Goal: Book appointment/travel/reservation

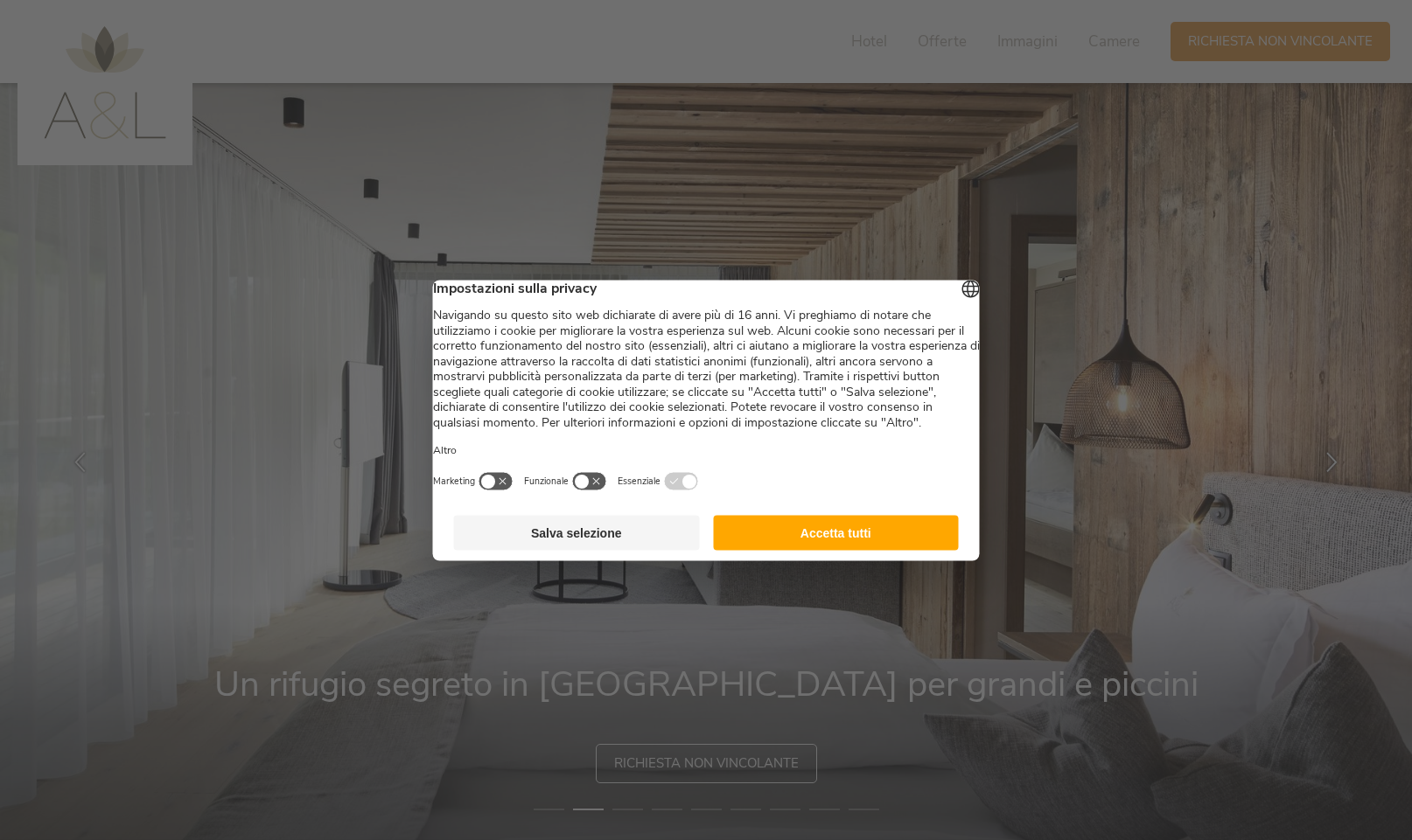
click at [609, 550] on button "Salva selezione" at bounding box center [577, 532] width 246 height 35
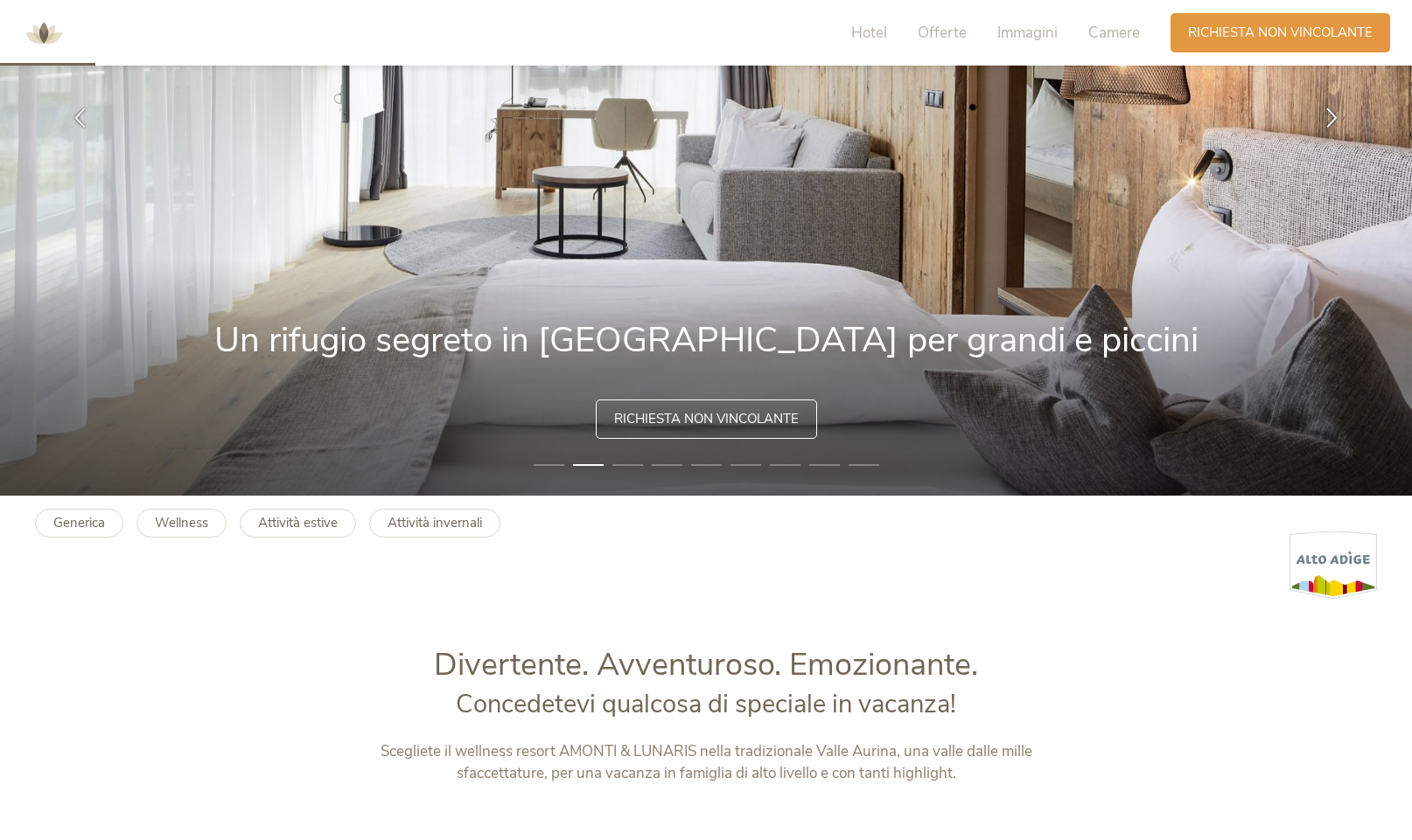
scroll to position [346, 0]
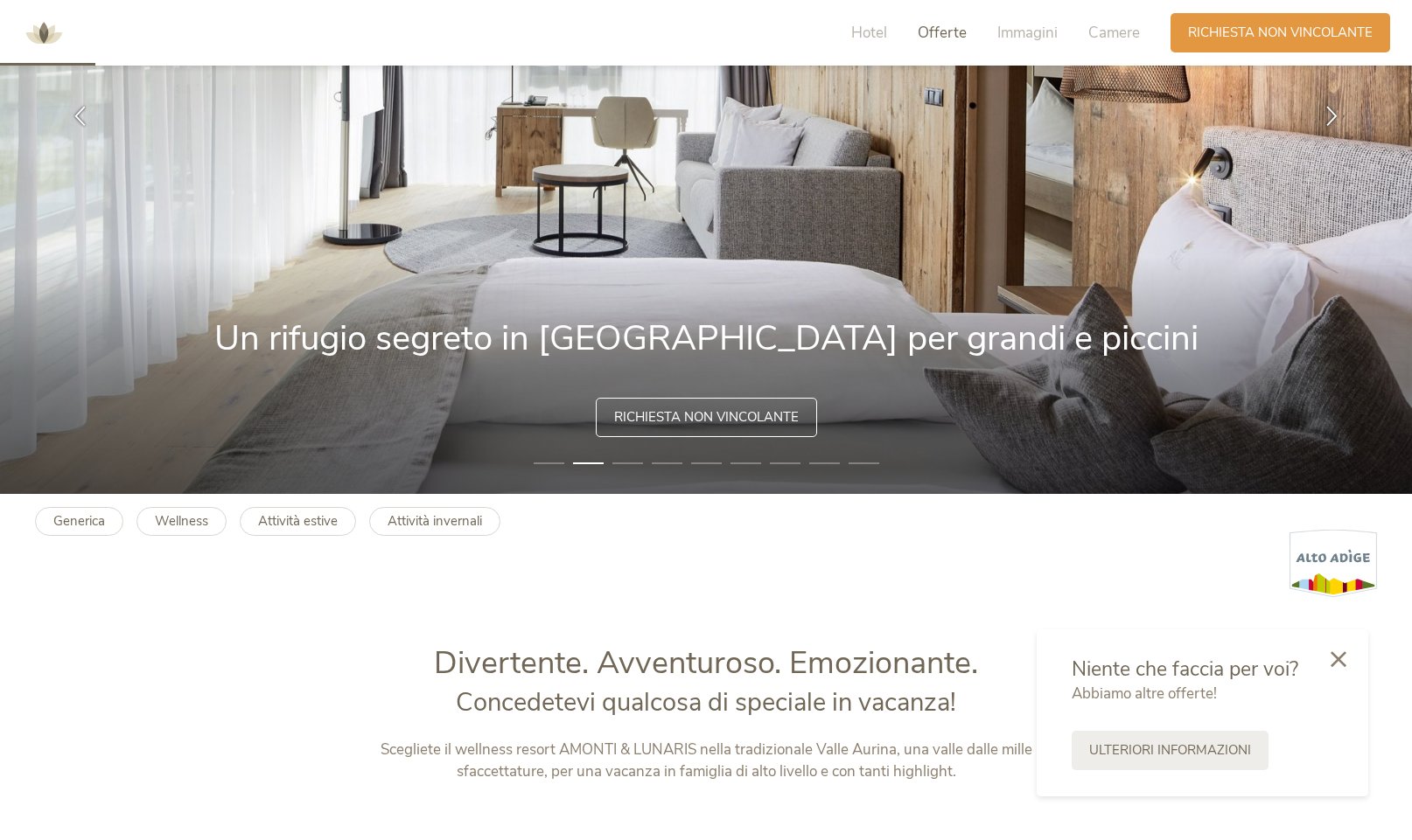
click at [939, 33] on span "Offerte" at bounding box center [942, 33] width 49 height 20
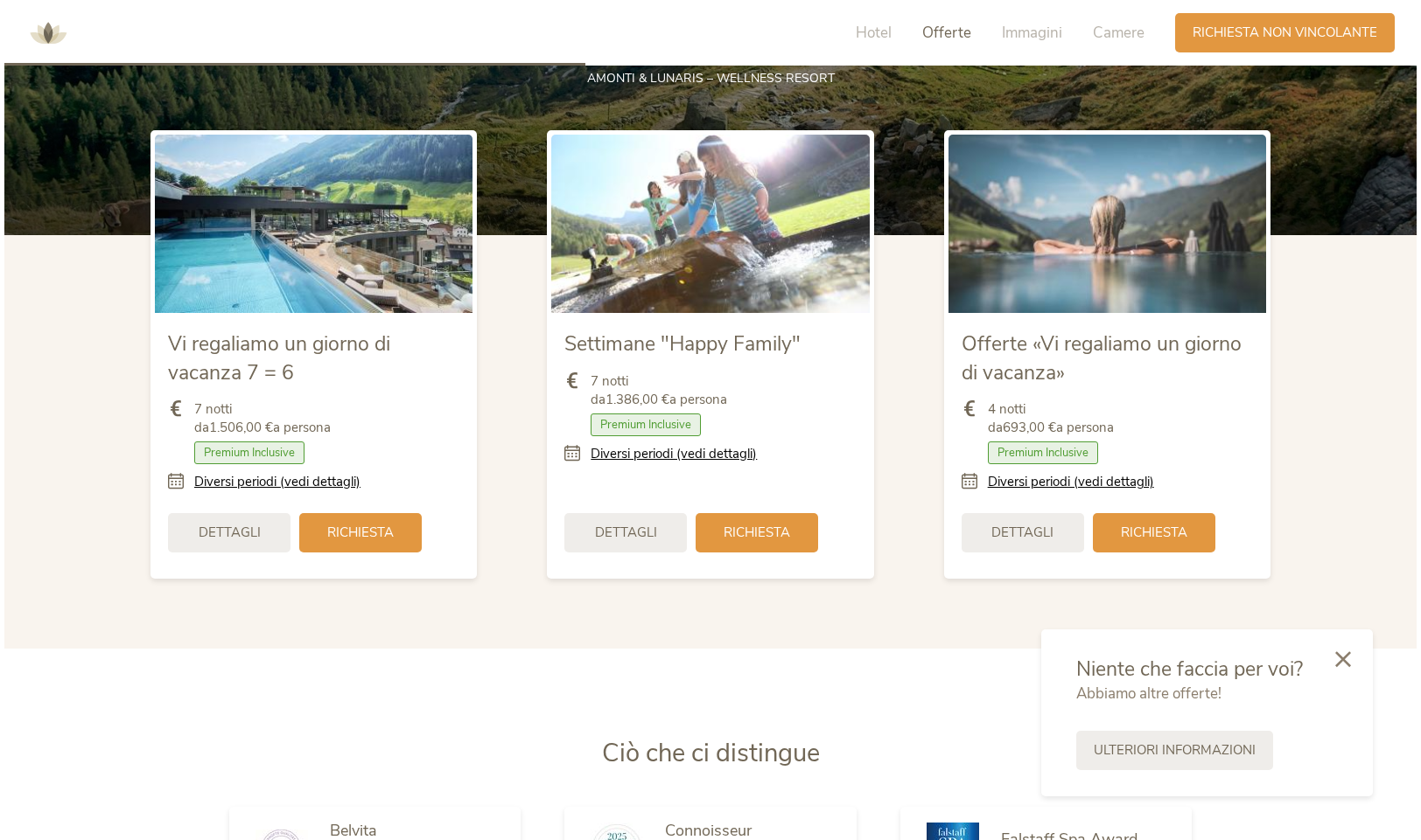
scroll to position [2162, 0]
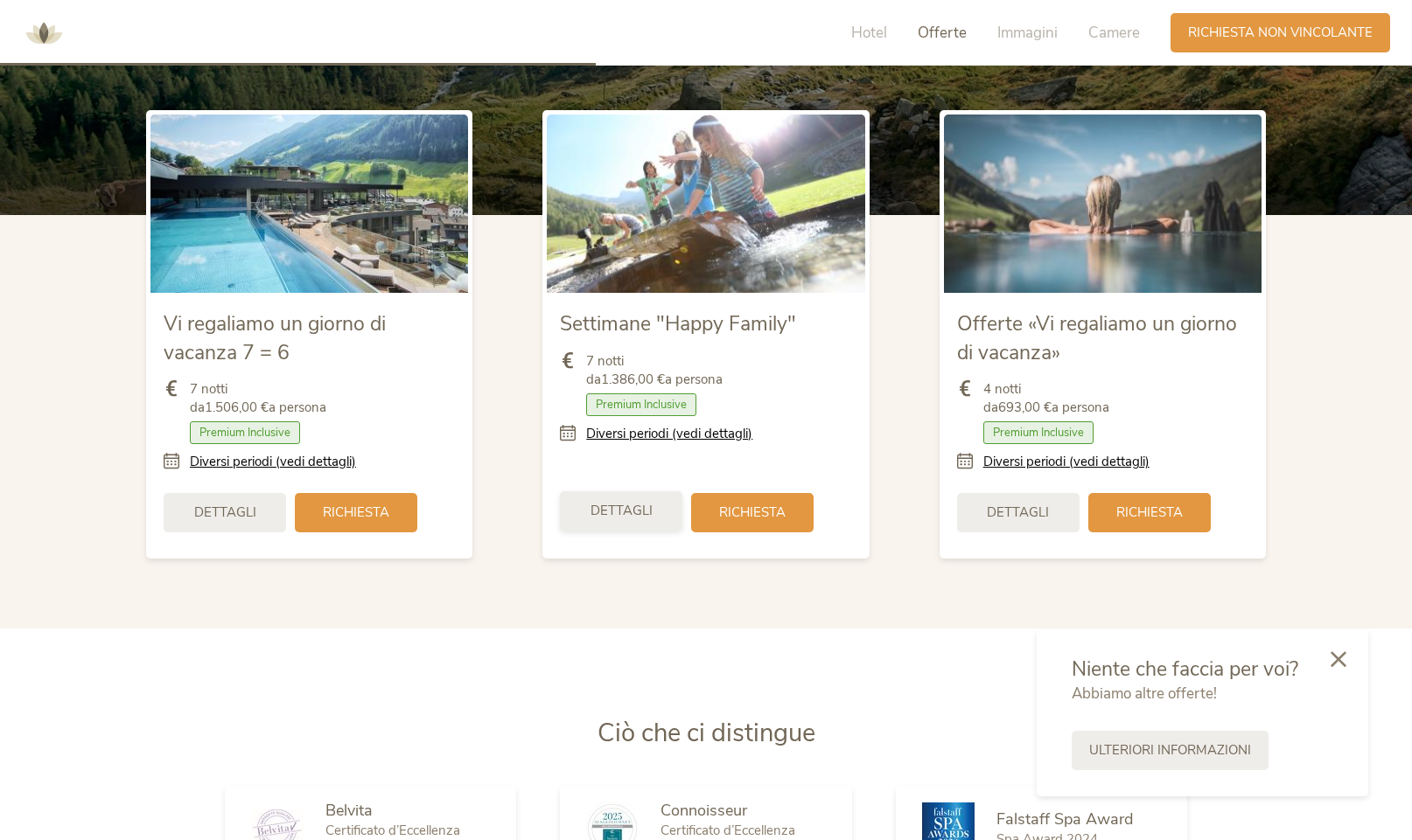
click at [630, 509] on span "Dettagli" at bounding box center [621, 510] width 62 height 19
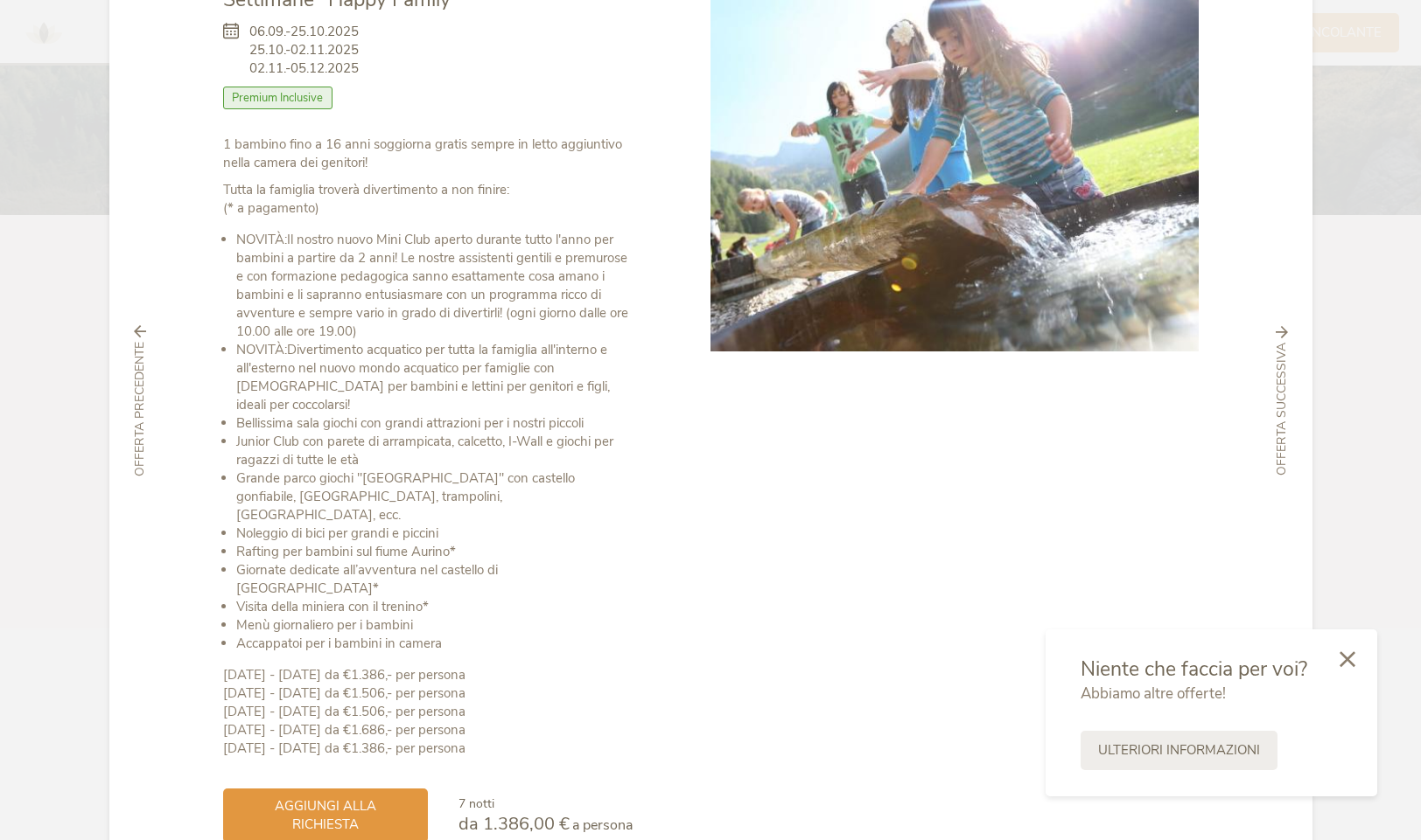
scroll to position [168, 0]
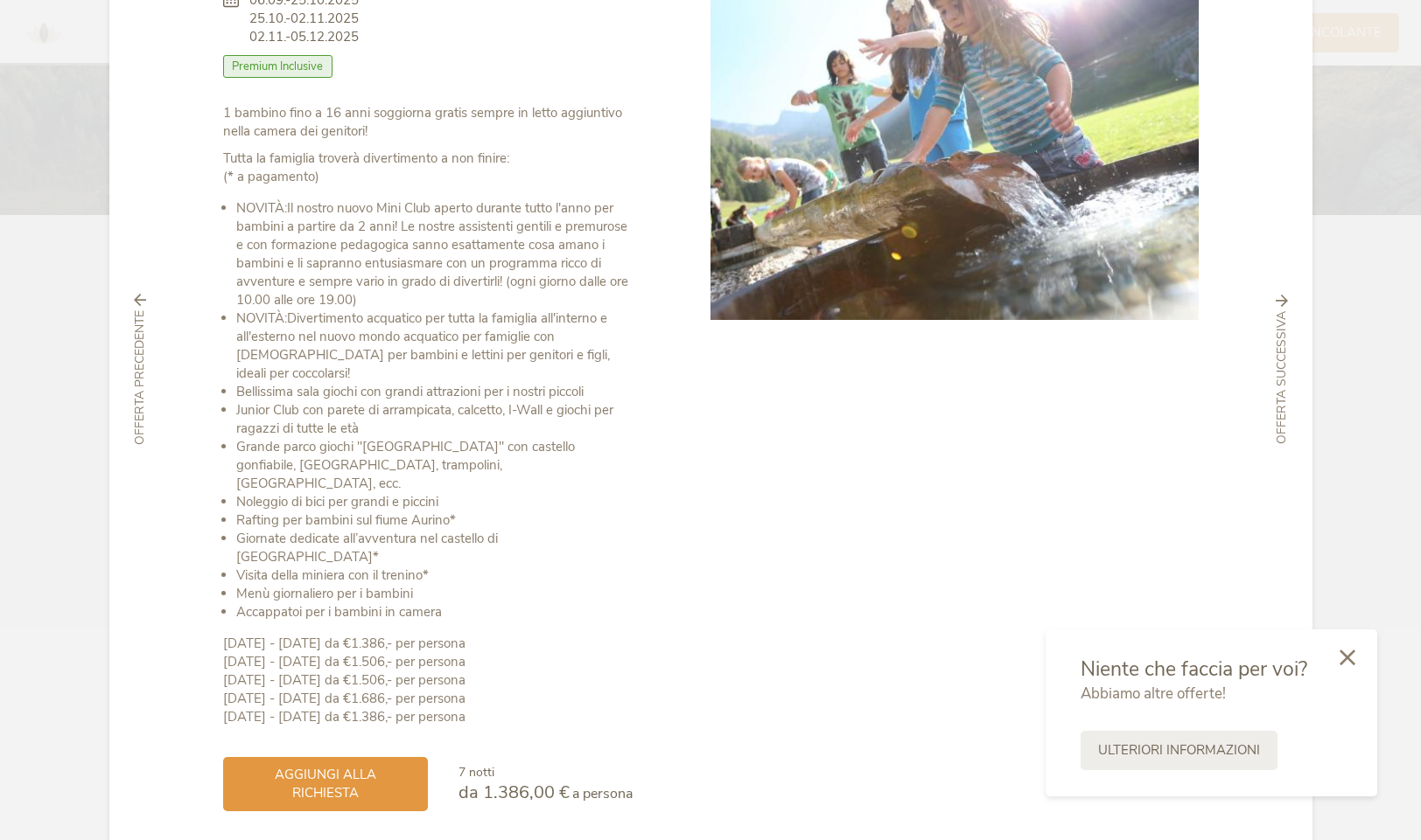
click at [1354, 655] on icon at bounding box center [1347, 657] width 16 height 16
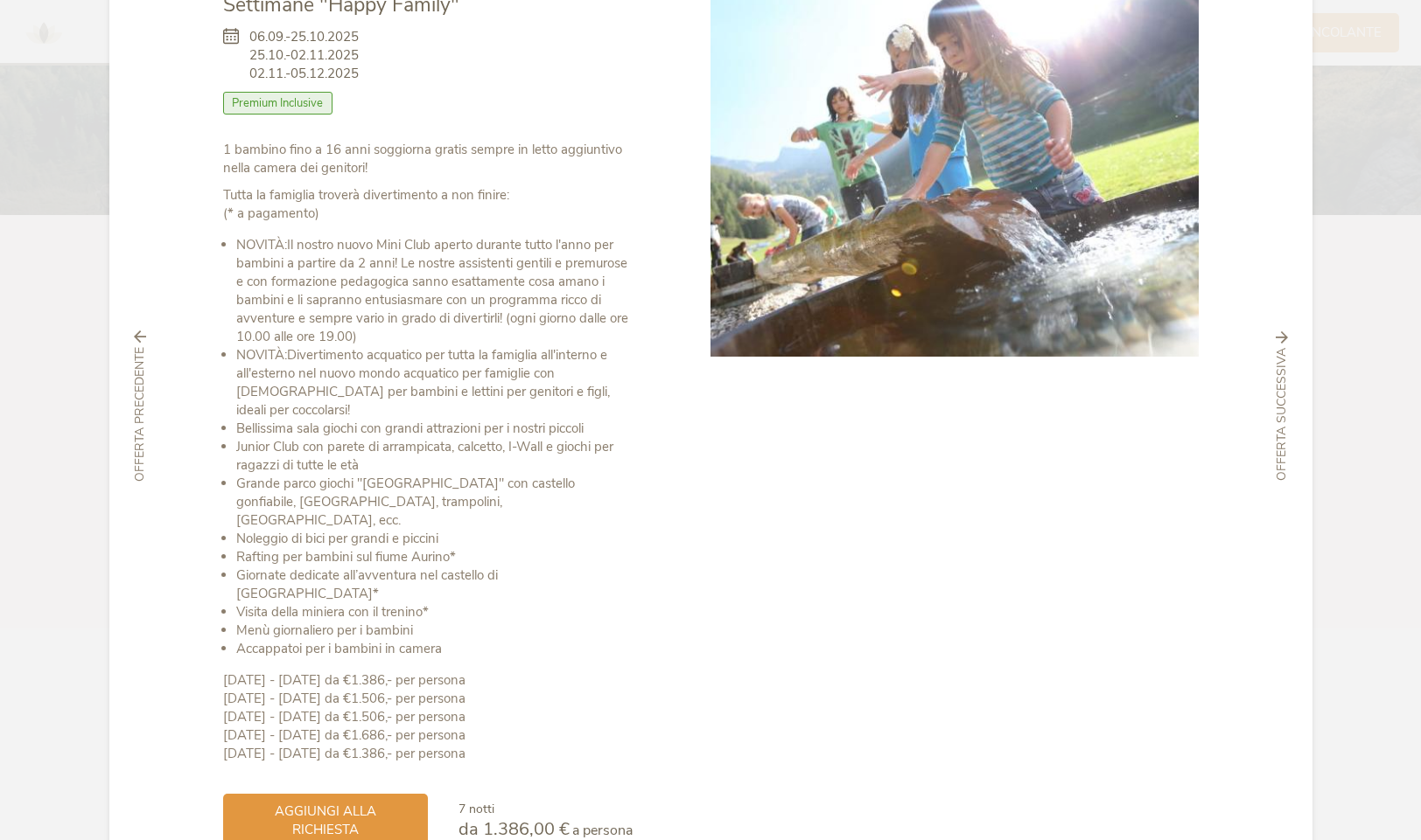
scroll to position [133, 0]
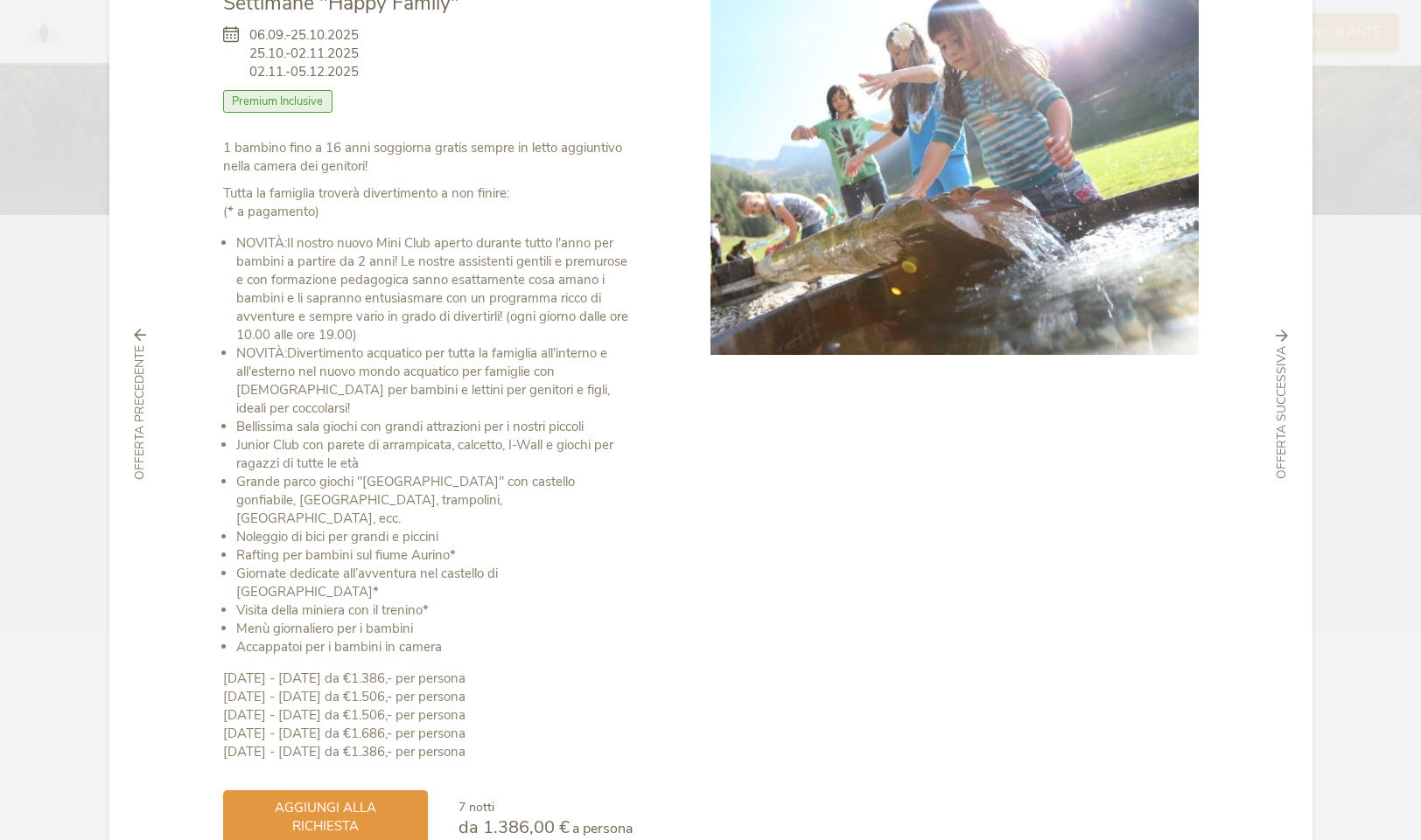
click at [301, 800] on span "aggiungi alla richiesta" at bounding box center [326, 817] width 170 height 37
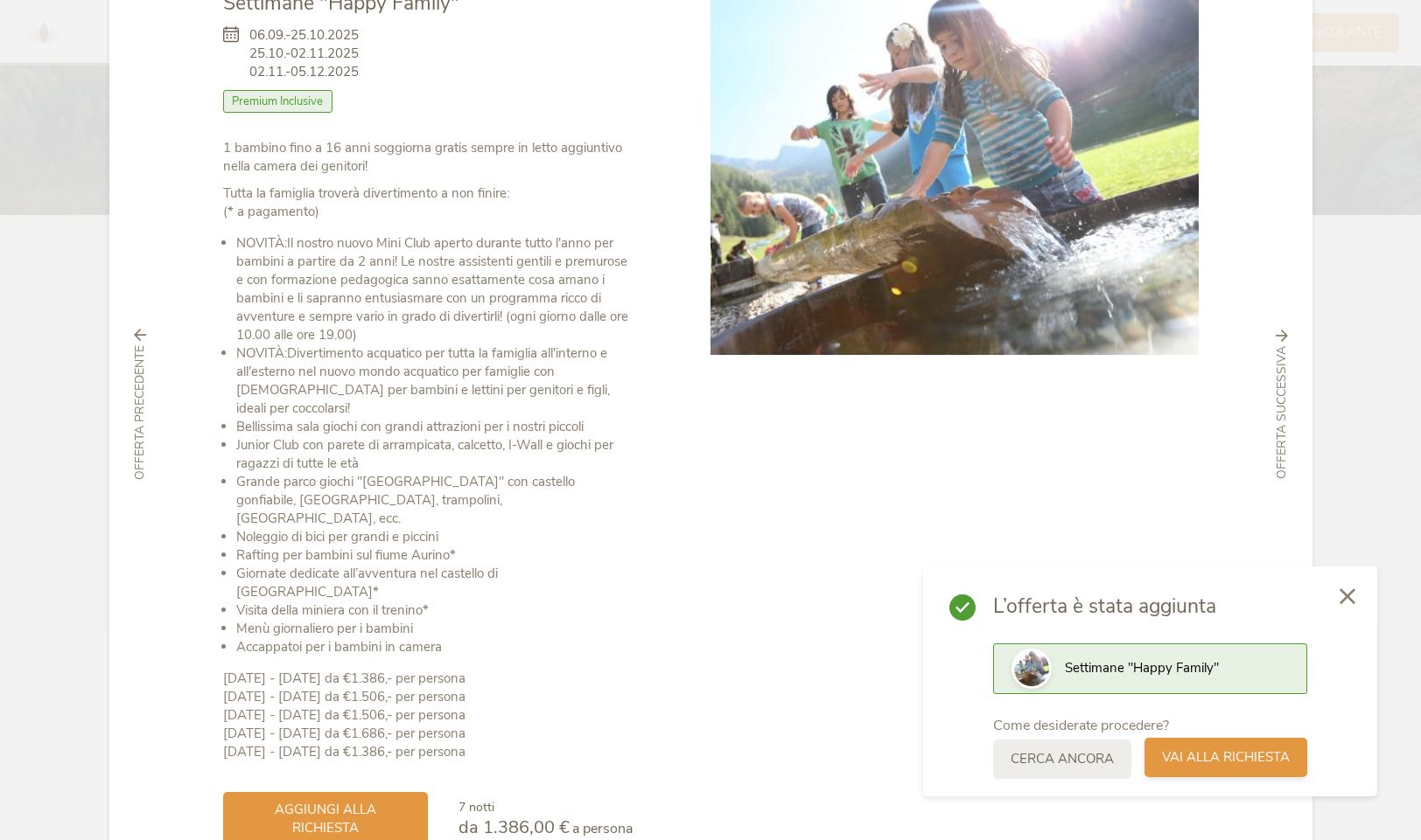
click at [1215, 754] on span "Vai alla richiesta" at bounding box center [1224, 757] width 127 height 19
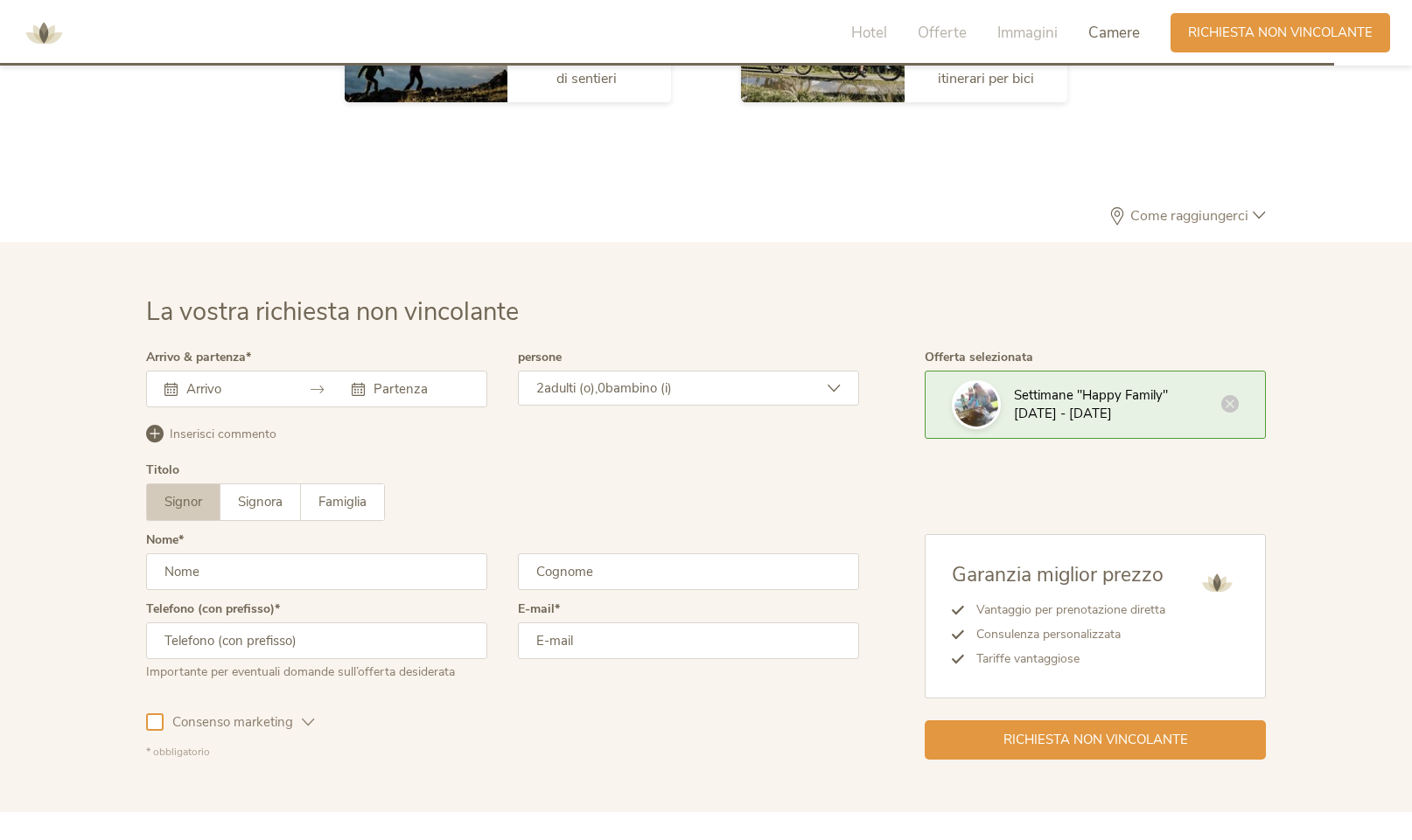
scroll to position [5122, 0]
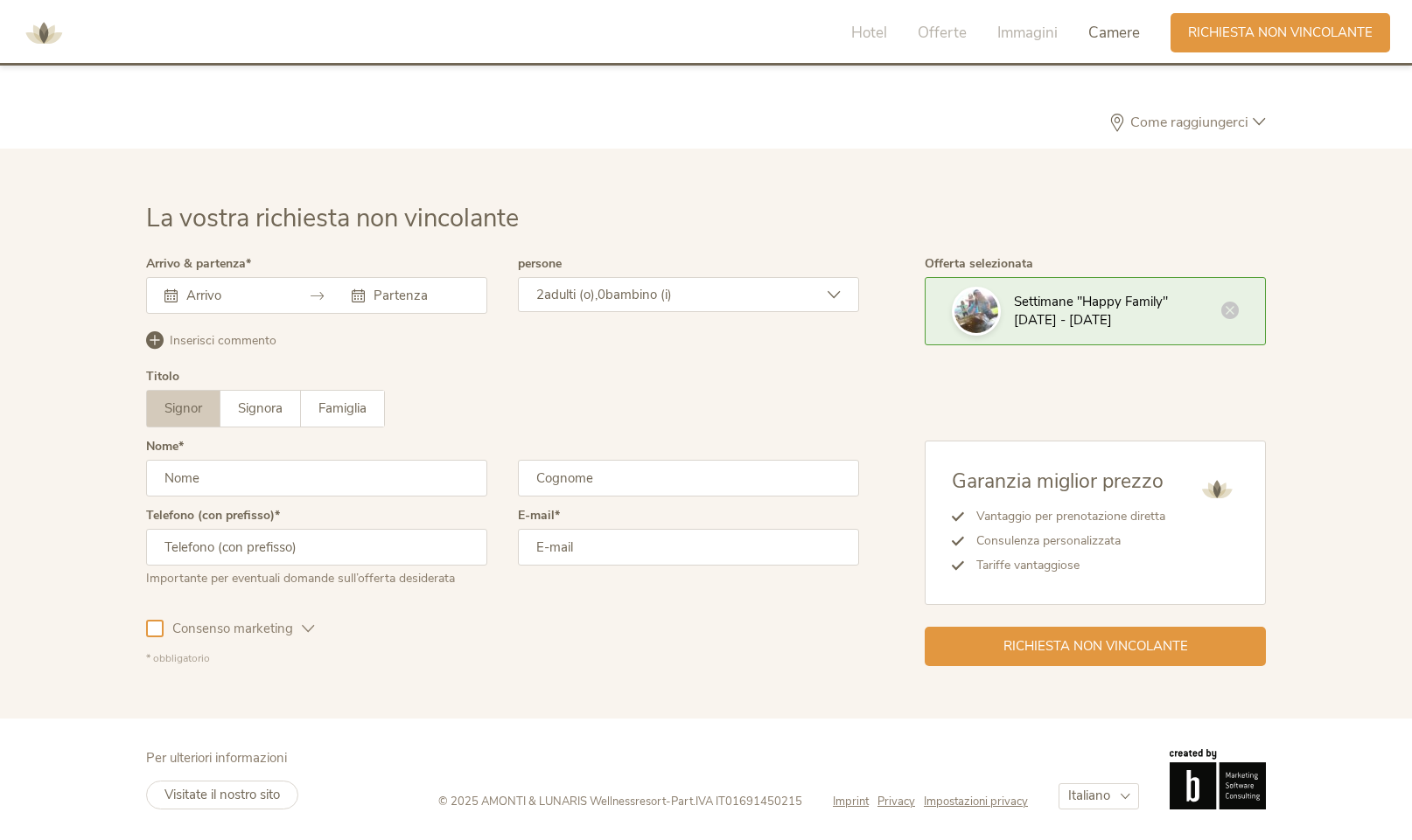
click at [200, 296] on input "text" at bounding box center [231, 296] width 100 height 18
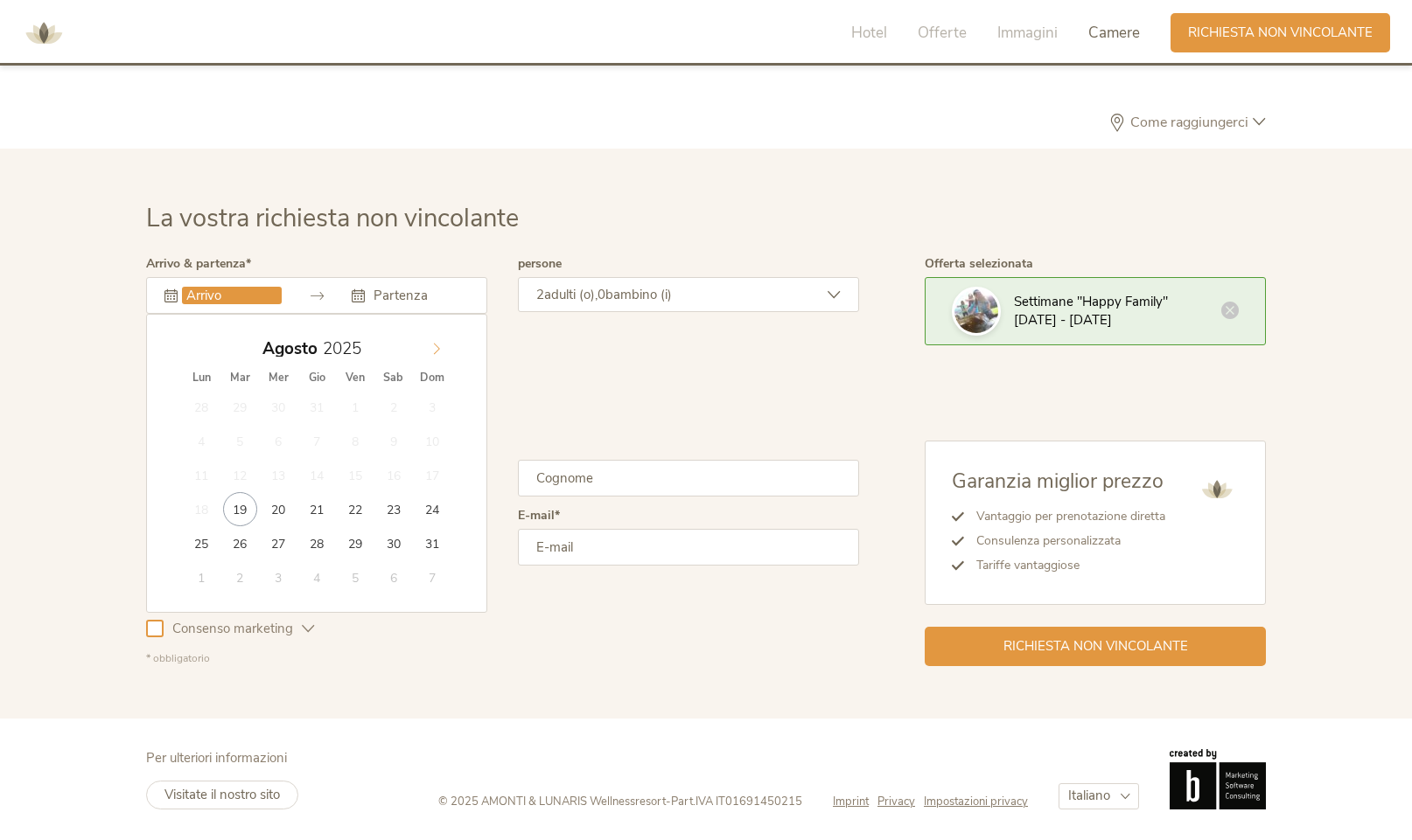
click at [440, 353] on icon at bounding box center [436, 348] width 12 height 12
type input "2026"
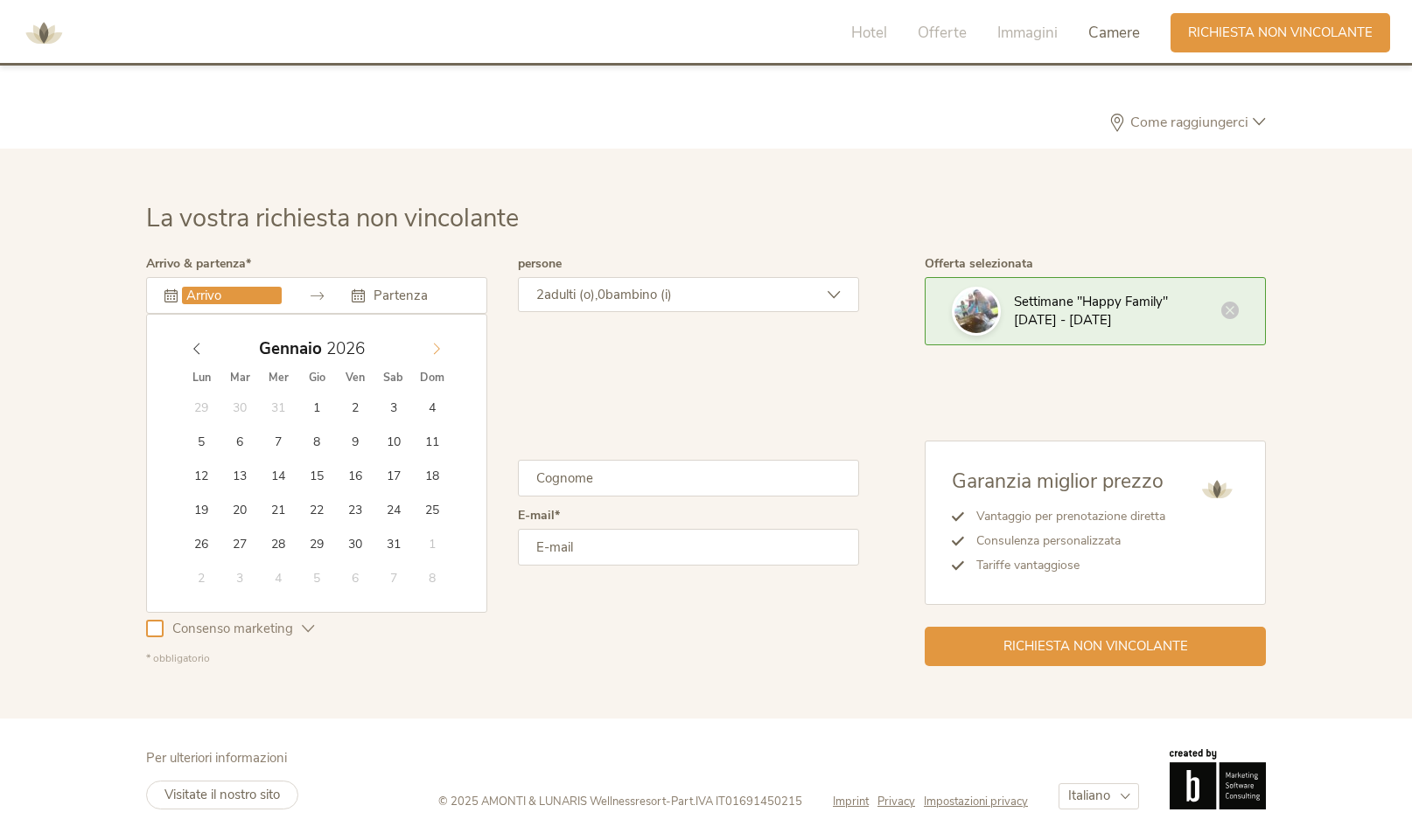
click at [440, 353] on icon at bounding box center [436, 348] width 12 height 12
type input "[DATE]"
type input "2026"
type input "[DATE]"
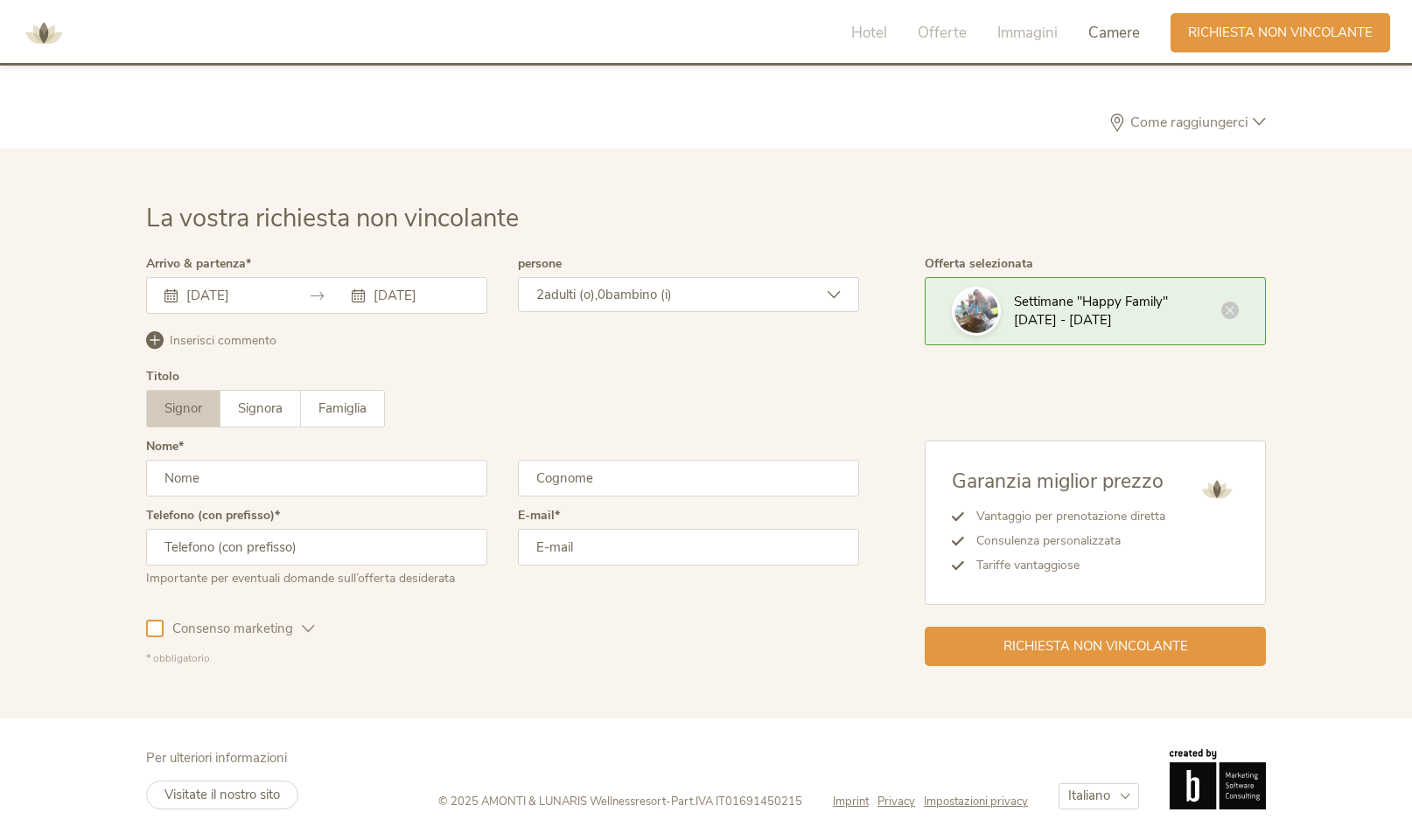
click at [783, 291] on div "2 adulti (o), 0 bambino (i)" at bounding box center [687, 294] width 341 height 35
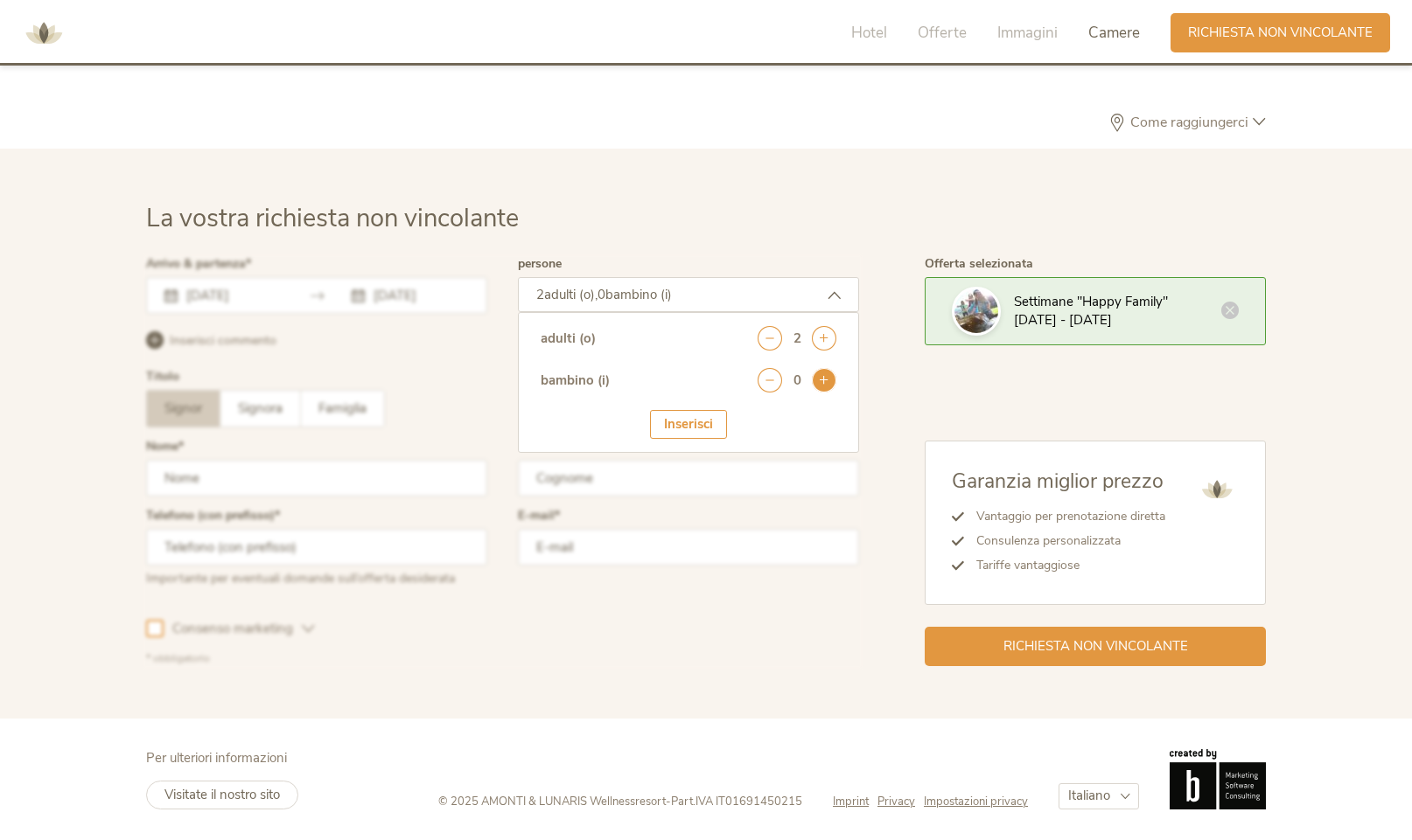
click at [824, 373] on icon at bounding box center [824, 380] width 25 height 25
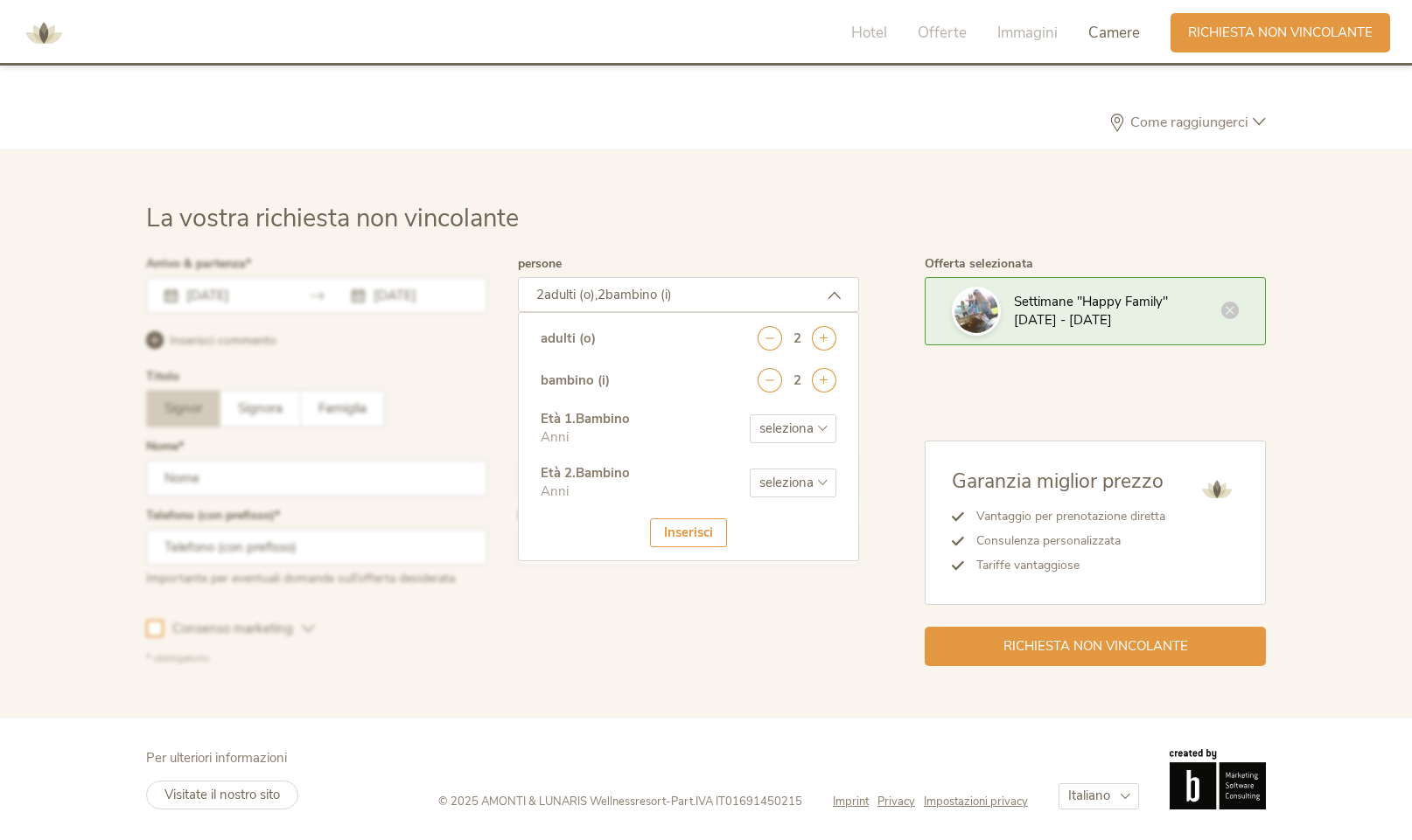
click at [812, 420] on select "seleziona 0 1 2 3 4 5 6 7 8 9 10 11 12 13 14 15 16 17" at bounding box center [793, 428] width 87 height 29
select select "1"
click at [749, 415] on select "seleziona 0 1 2 3 4 5 6 7 8 9 10 11 12 13 14 15 16 17" at bounding box center [793, 428] width 87 height 29
click at [801, 474] on select "seleziona 0 1 2 3 4 5 6 7 8 9 10 11 12 13 14 15 16 17" at bounding box center [793, 483] width 87 height 29
select select "3"
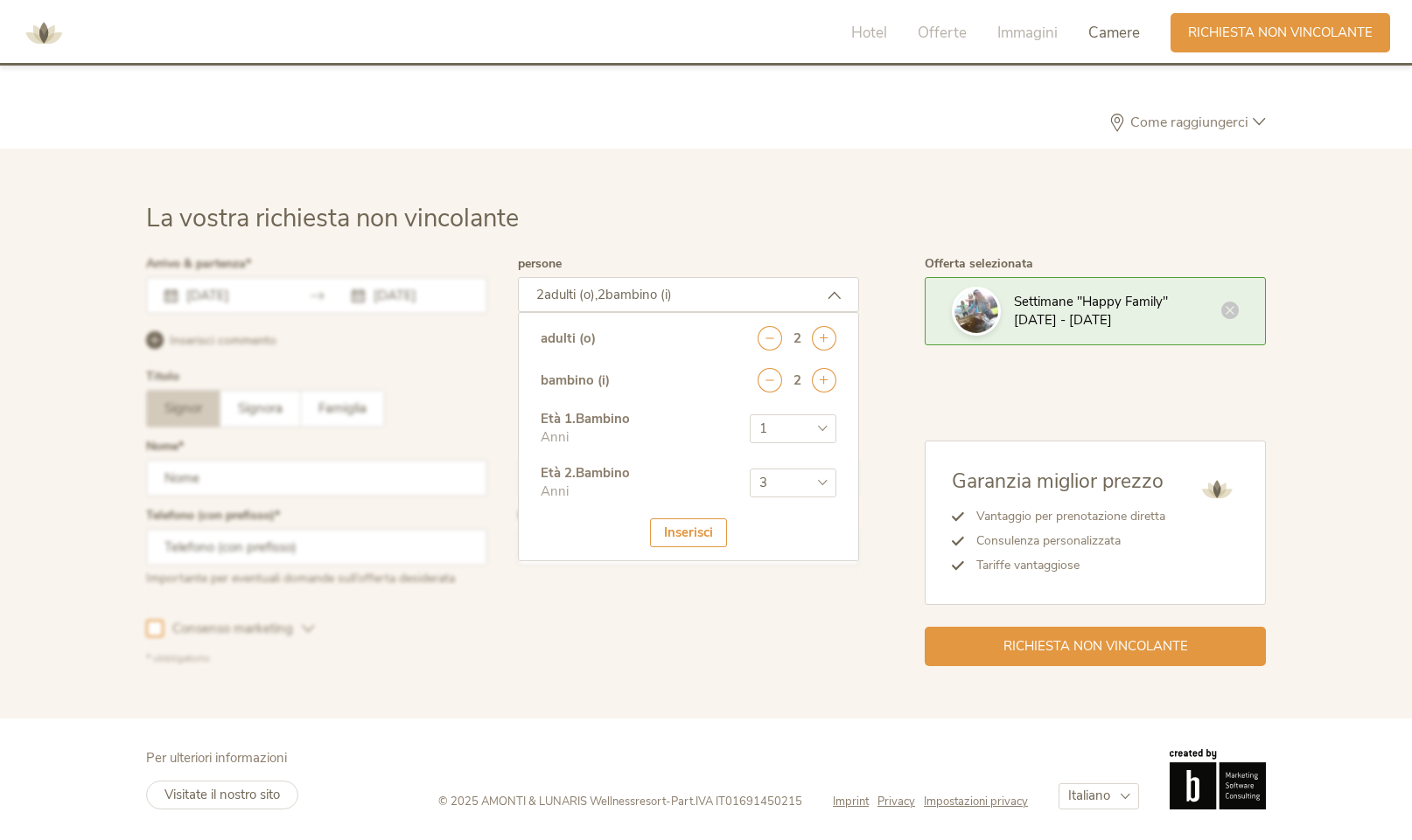
click at [749, 469] on select "seleziona 0 1 2 3 4 5 6 7 8 9 10 11 12 13 14 15 16 17" at bounding box center [793, 483] width 87 height 29
click at [695, 540] on div "Inserisci" at bounding box center [688, 532] width 77 height 29
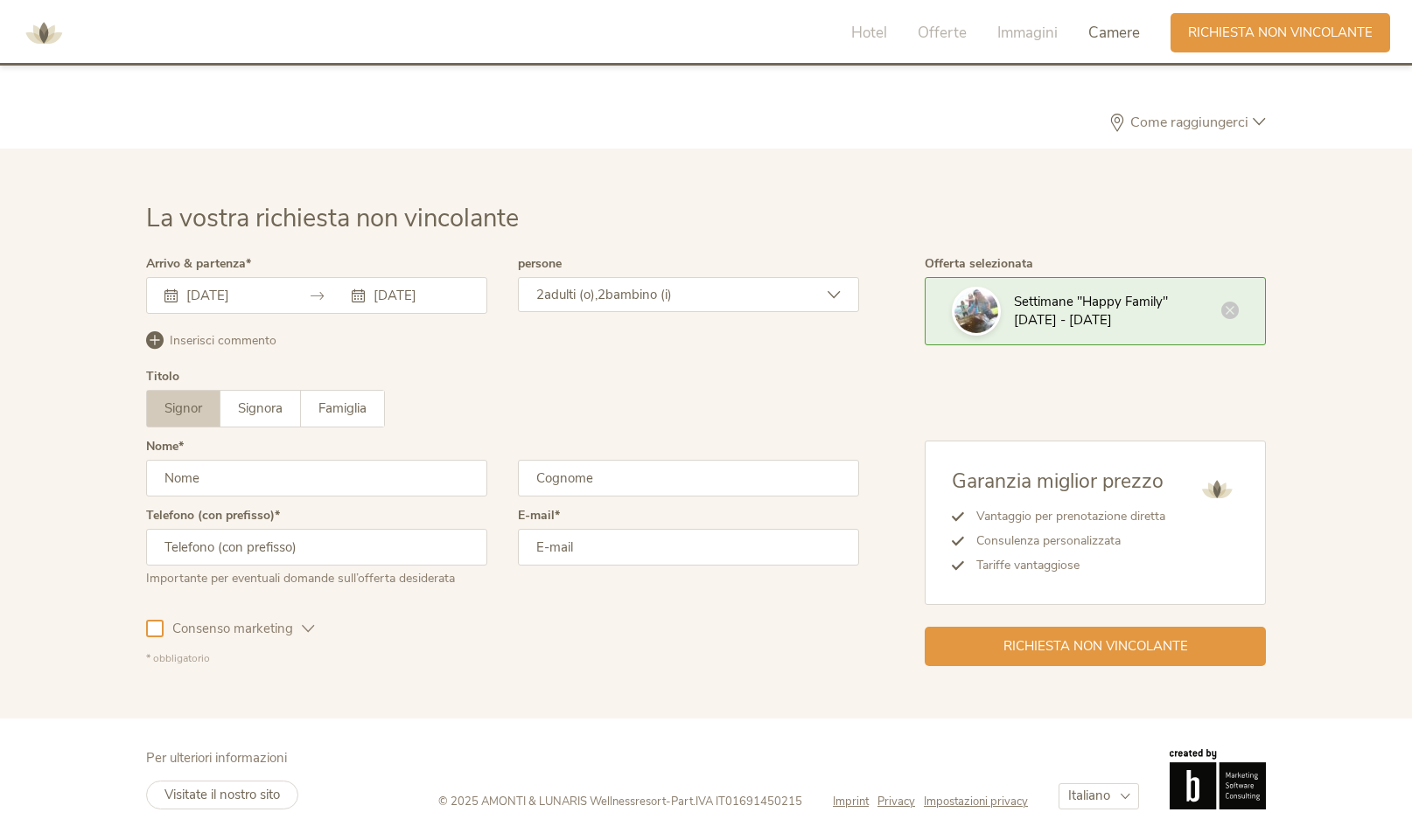
click at [257, 479] on input "text" at bounding box center [316, 478] width 341 height 37
type input "[PERSON_NAME]"
type input "Falco"
type input "3474991558"
type input "[EMAIL_ADDRESS][DOMAIN_NAME]"
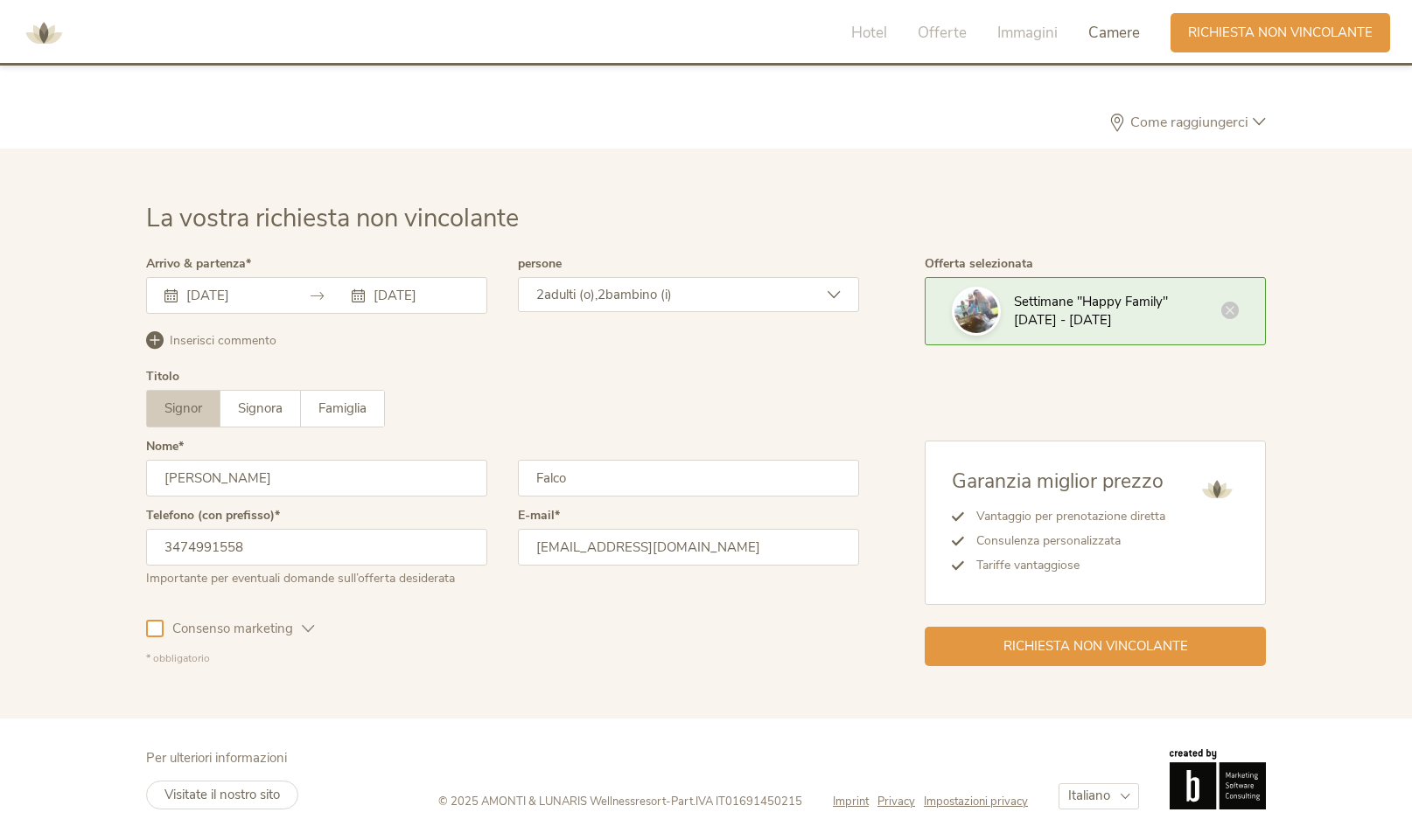
click at [156, 632] on div at bounding box center [155, 629] width 18 height 18
click at [156, 632] on icon at bounding box center [155, 630] width 12 height 12
click at [1132, 652] on span "Richiesta non vincolante" at bounding box center [1095, 645] width 185 height 19
